Goal: Find specific page/section: Find specific page/section

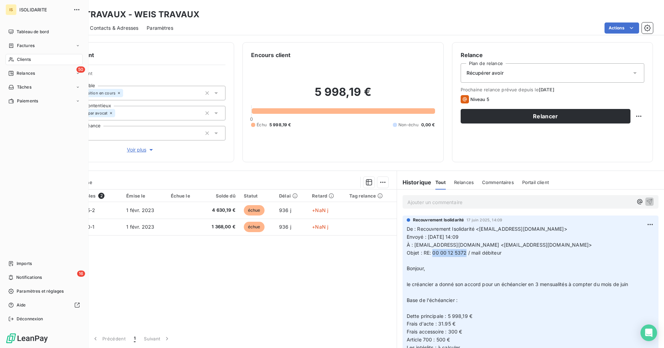
click at [27, 62] on span "Clients" at bounding box center [24, 59] width 14 height 6
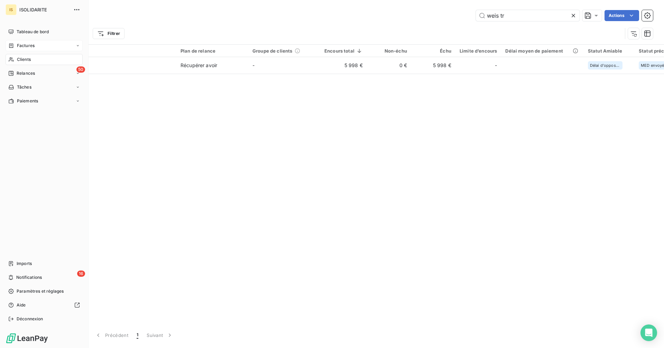
click at [26, 45] on span "Factures" at bounding box center [26, 46] width 18 height 6
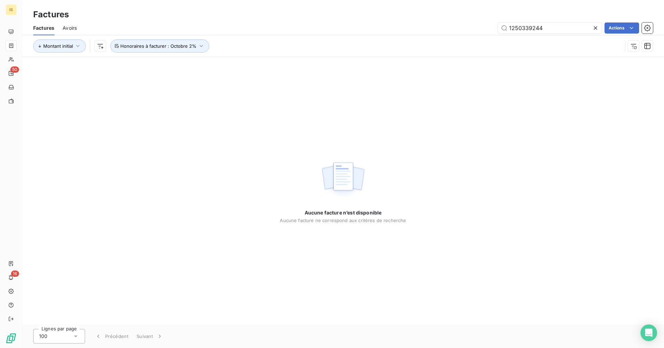
click at [595, 28] on icon at bounding box center [595, 28] width 7 height 7
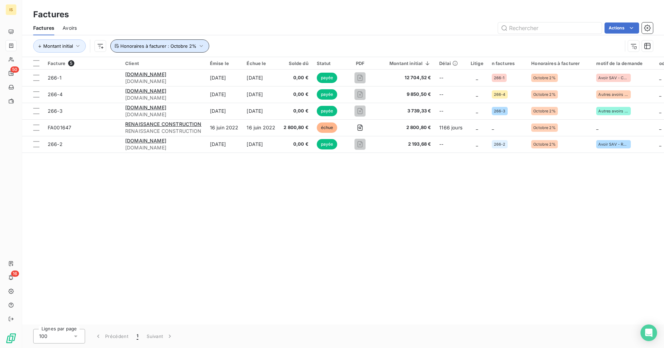
click at [198, 44] on icon "button" at bounding box center [201, 46] width 7 height 7
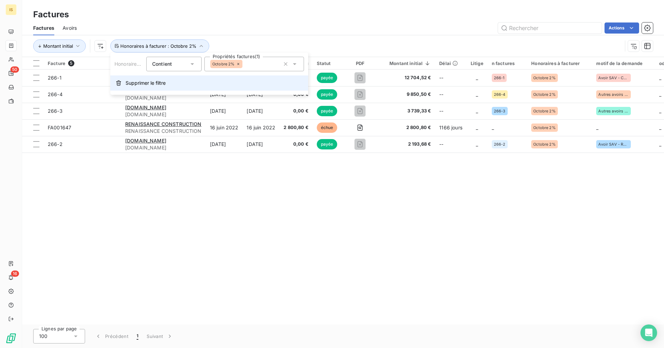
click at [170, 80] on button "Supprimer le filtre" at bounding box center [209, 82] width 198 height 15
